Goal: Information Seeking & Learning: Learn about a topic

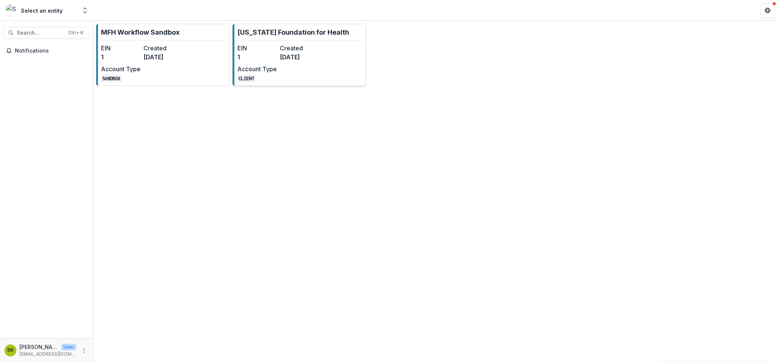
click at [319, 54] on dd "[DATE]" at bounding box center [299, 57] width 39 height 9
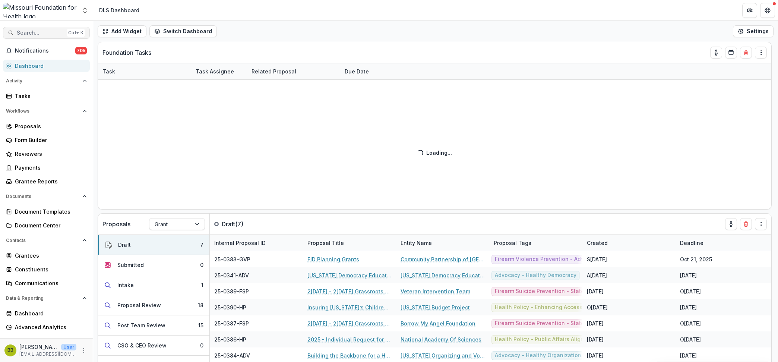
click at [34, 30] on button "Search... Ctrl + K" at bounding box center [46, 33] width 87 height 12
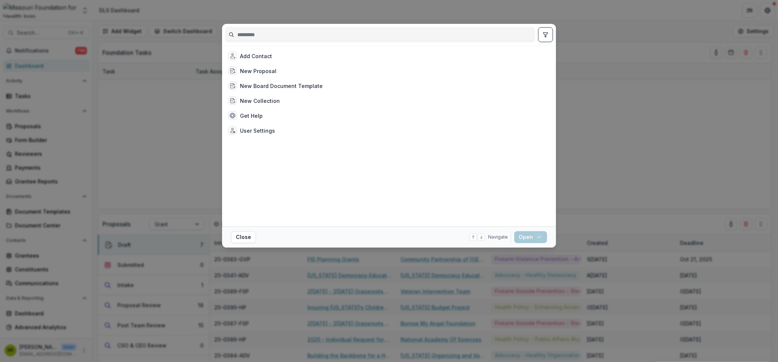
click at [253, 34] on input at bounding box center [379, 35] width 309 height 12
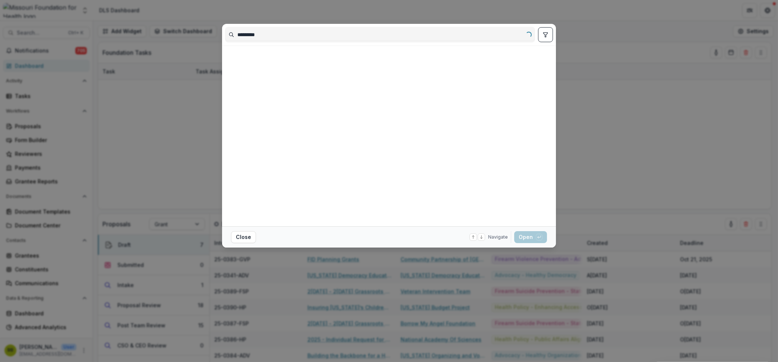
type input "*********"
click at [546, 37] on icon "toggle filters" at bounding box center [545, 34] width 4 height 4
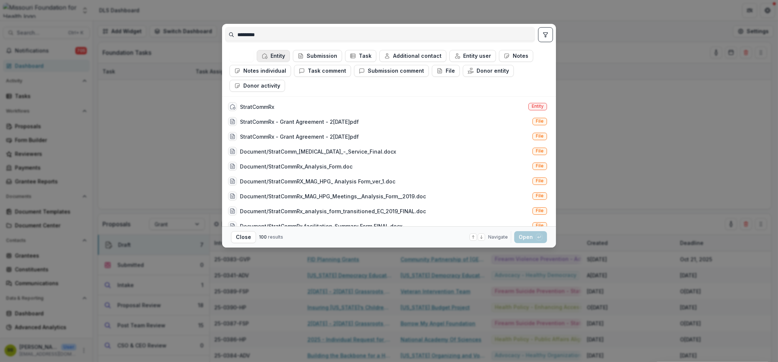
click at [273, 57] on button "Entity" at bounding box center [273, 56] width 33 height 12
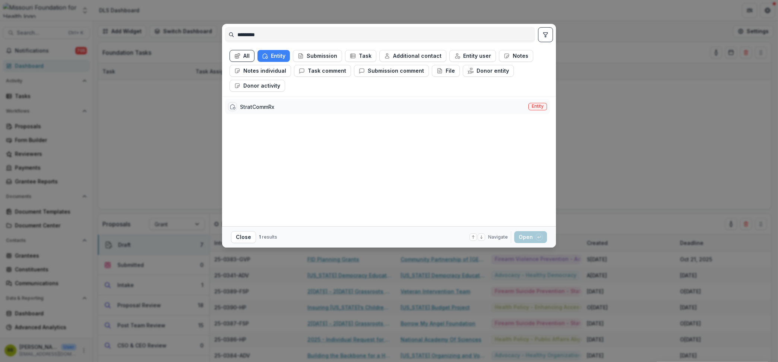
click at [532, 106] on span "Entity" at bounding box center [538, 106] width 12 height 5
click at [525, 235] on button "Open with enter key" at bounding box center [530, 237] width 33 height 12
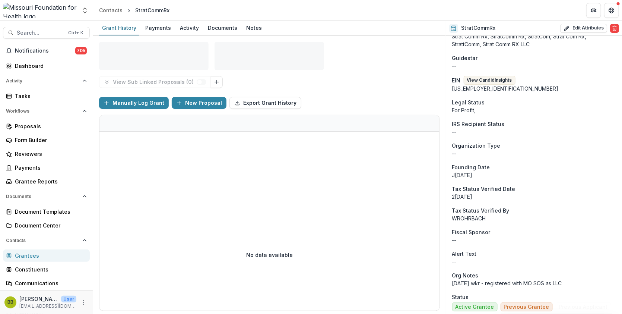
scroll to position [47, 0]
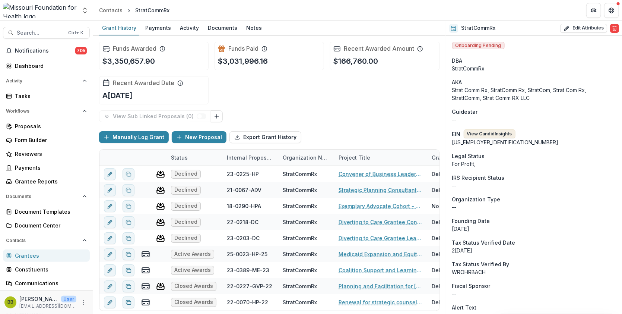
click at [484, 134] on button "View Candid Insights" at bounding box center [490, 133] width 52 height 9
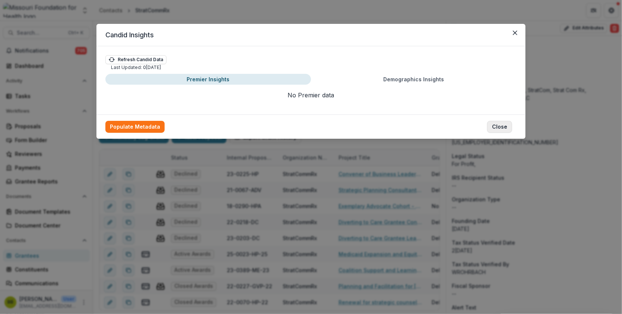
click at [496, 127] on button "Close" at bounding box center [499, 127] width 25 height 12
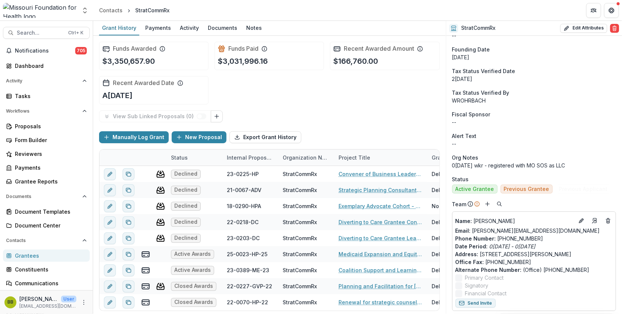
scroll to position [186, 0]
